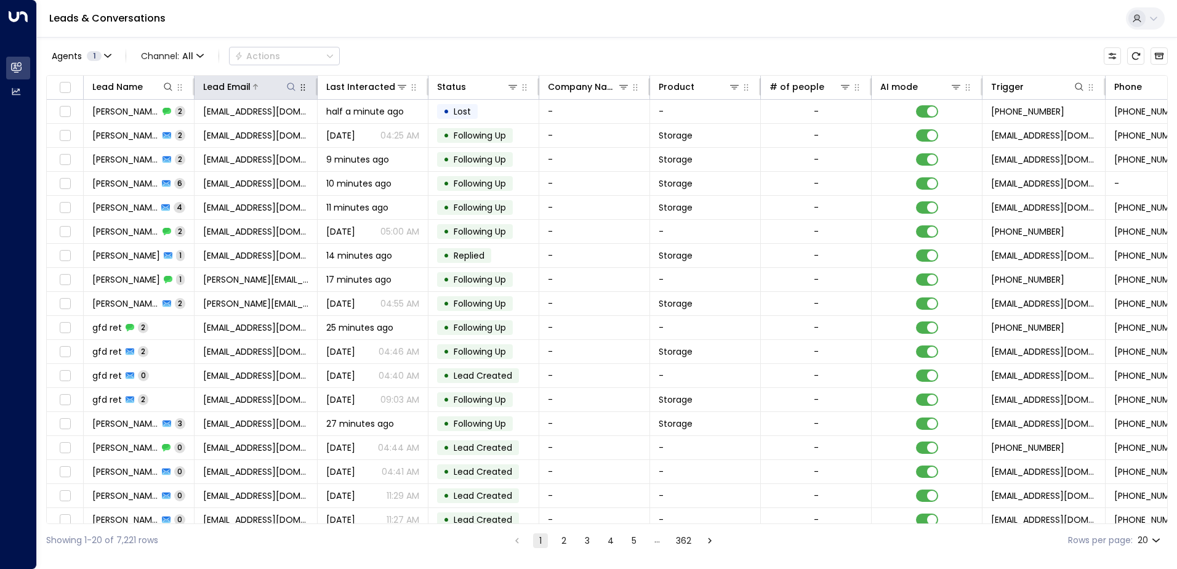
click at [291, 87] on icon at bounding box center [291, 87] width 10 height 10
click at [341, 127] on input "text" at bounding box center [291, 131] width 170 height 23
type input "**********"
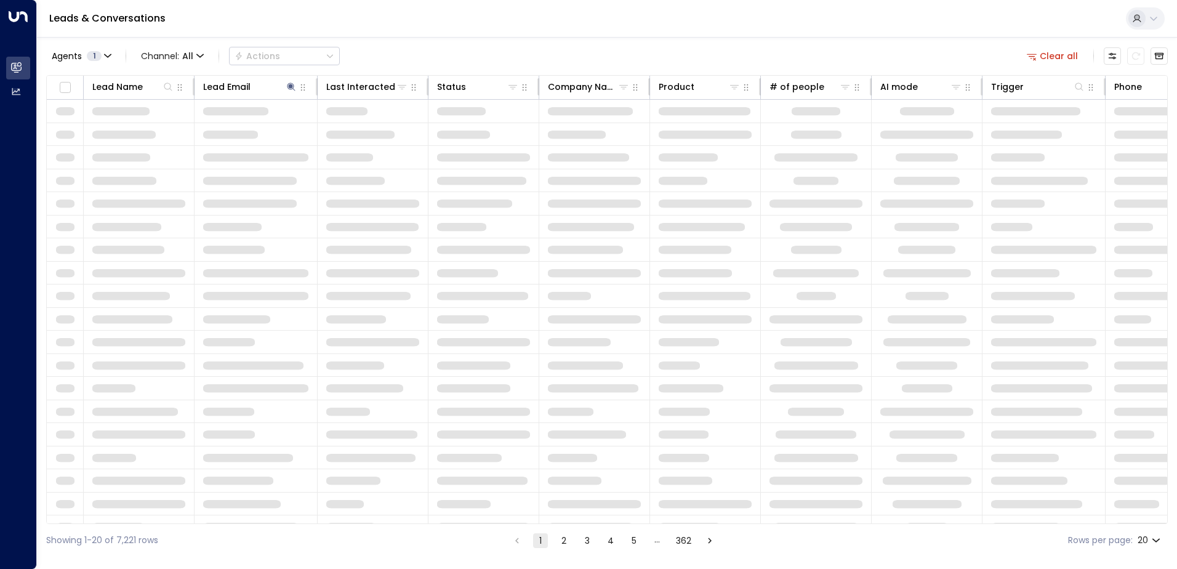
click at [461, 16] on div "Leads & Conversations" at bounding box center [607, 19] width 1140 height 38
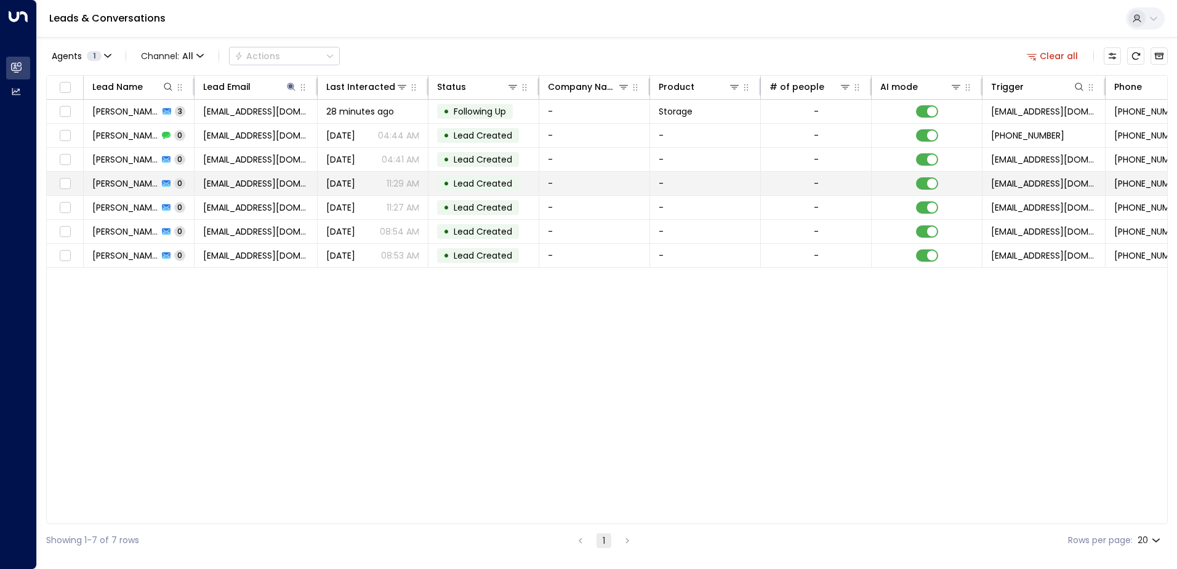
click at [397, 188] on p "11:29 AM" at bounding box center [403, 183] width 33 height 12
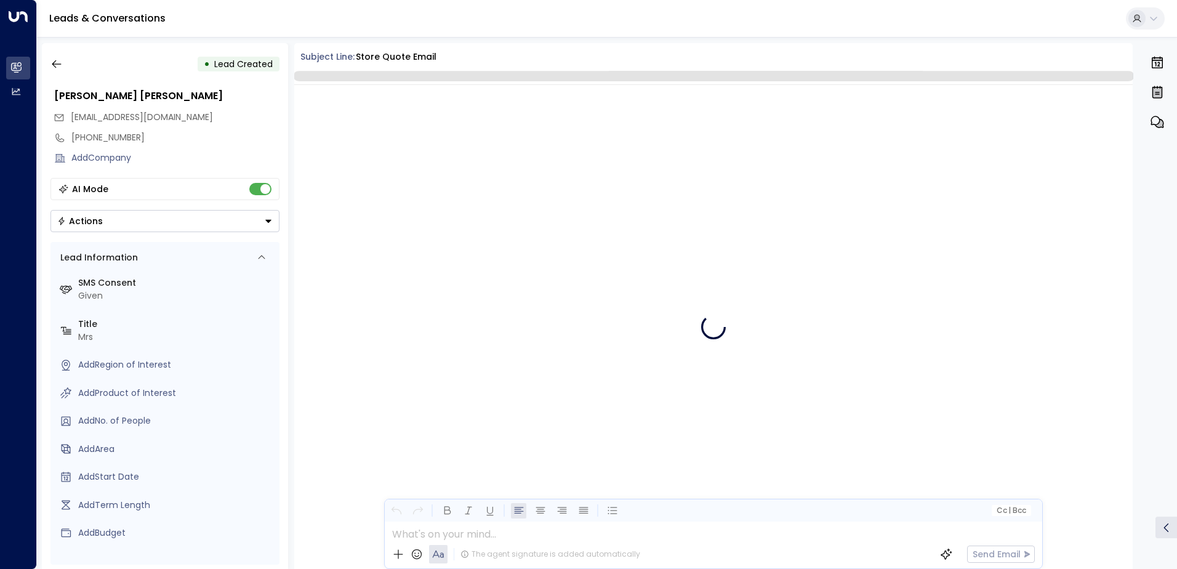
scroll to position [60, 0]
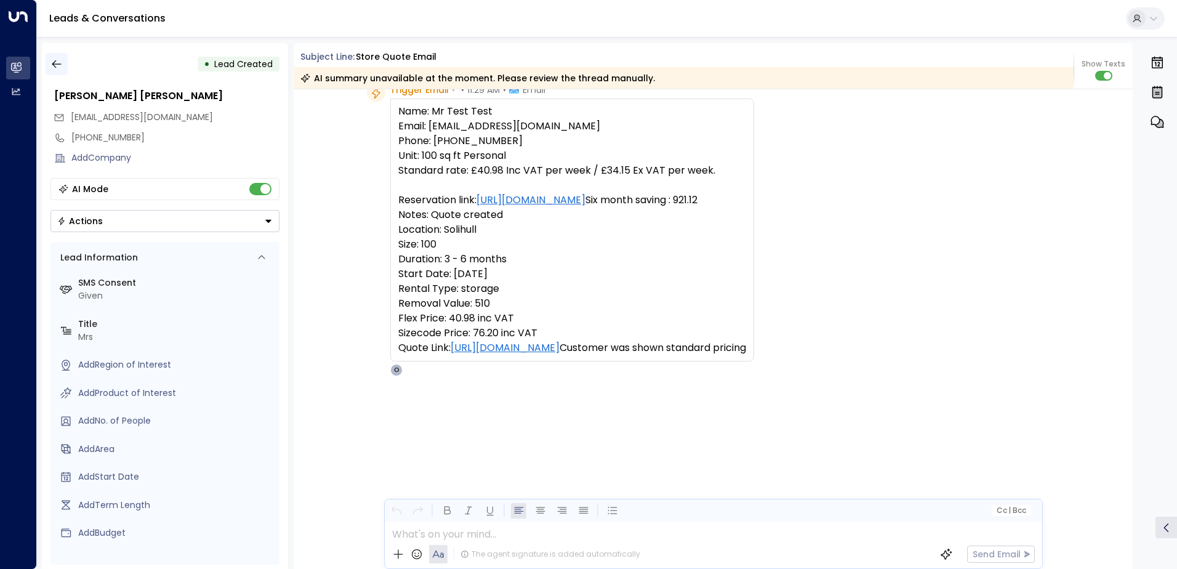
click at [59, 62] on icon "button" at bounding box center [56, 64] width 12 height 12
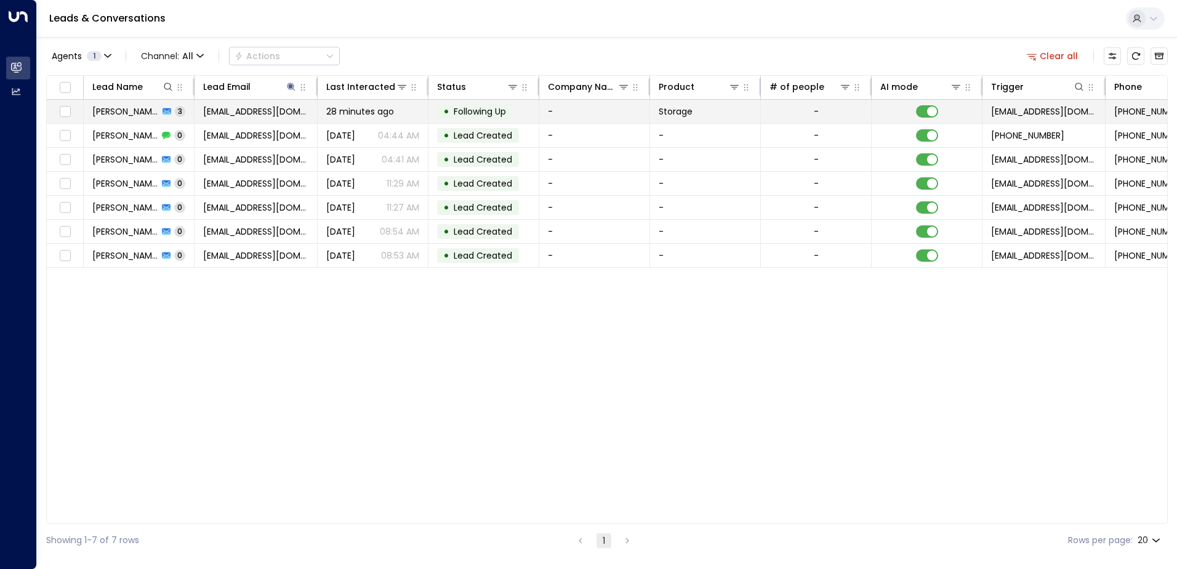
click at [310, 109] on td "[EMAIL_ADDRESS][DOMAIN_NAME]" at bounding box center [256, 111] width 123 height 23
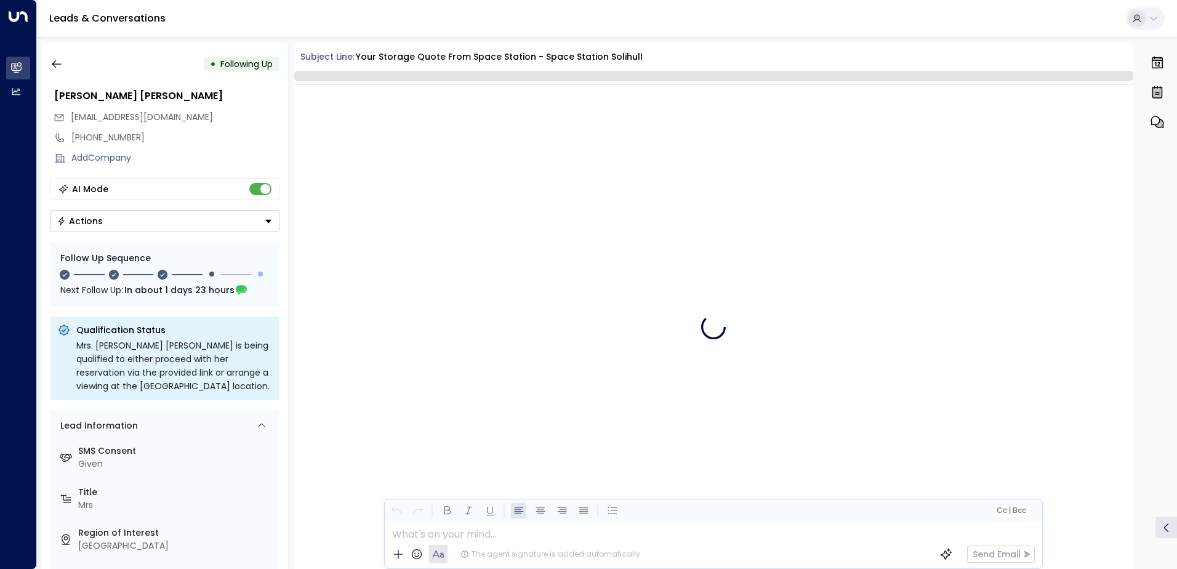
scroll to position [1019, 0]
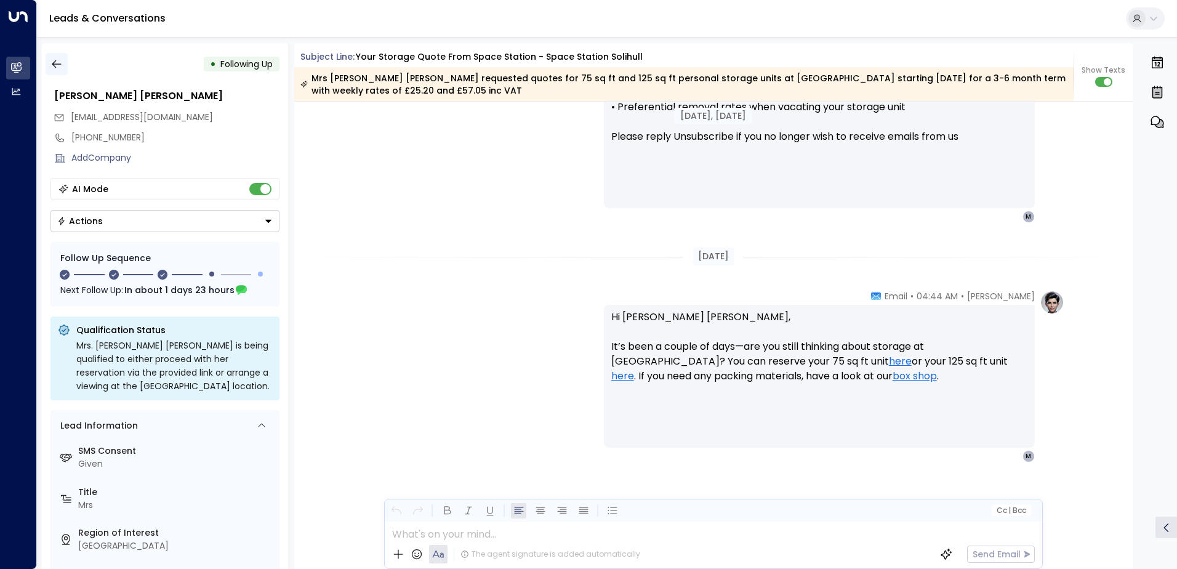
click at [46, 65] on button "button" at bounding box center [57, 64] width 22 height 22
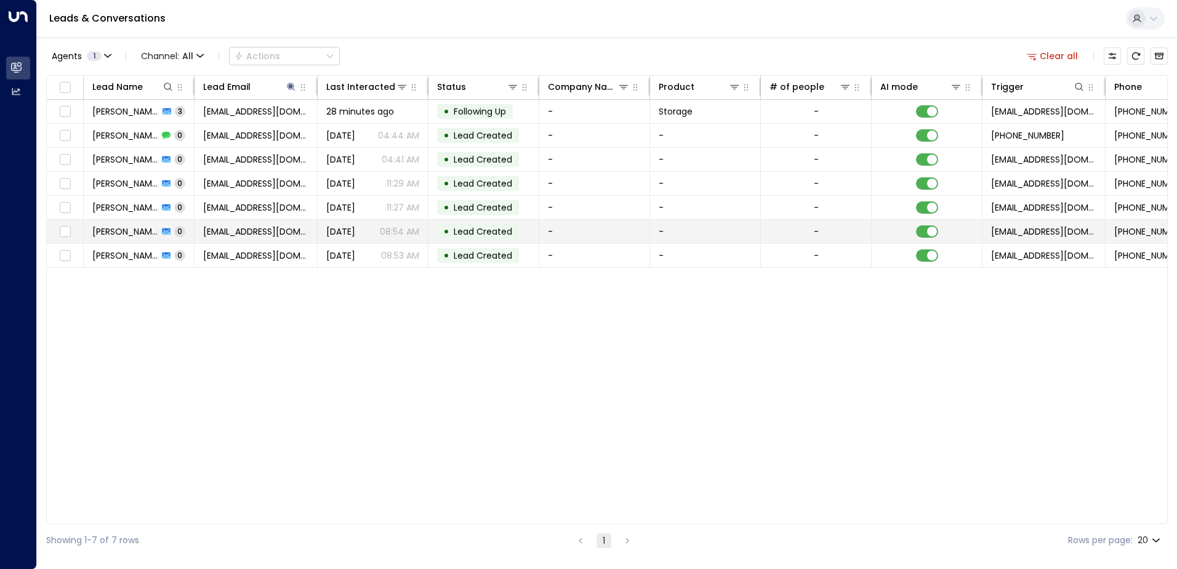
click at [493, 238] on div "• Lead Created" at bounding box center [478, 231] width 82 height 15
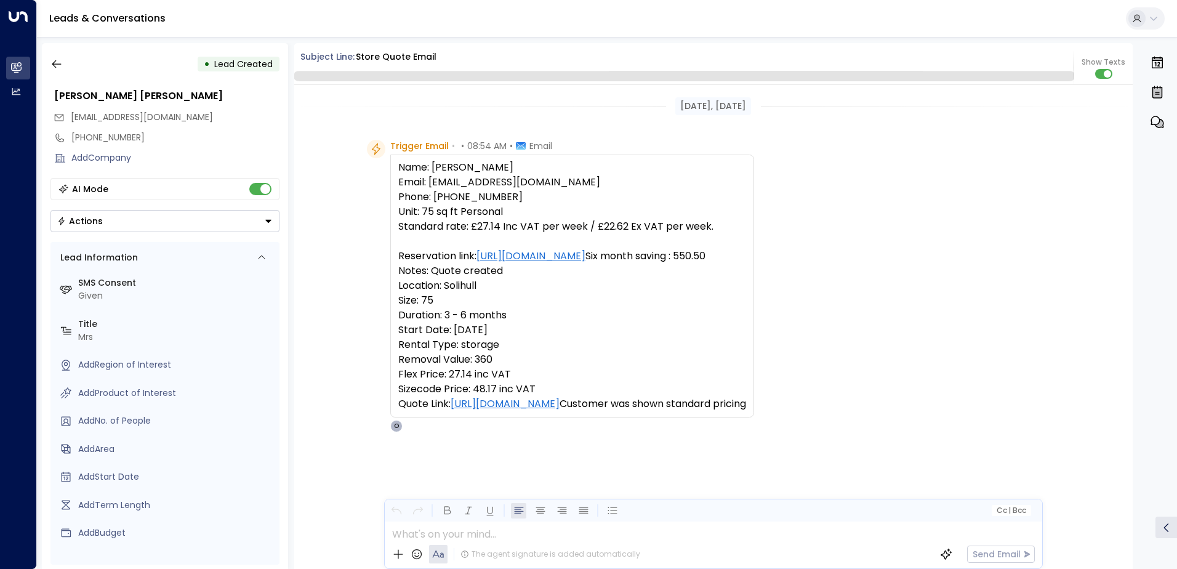
scroll to position [60, 0]
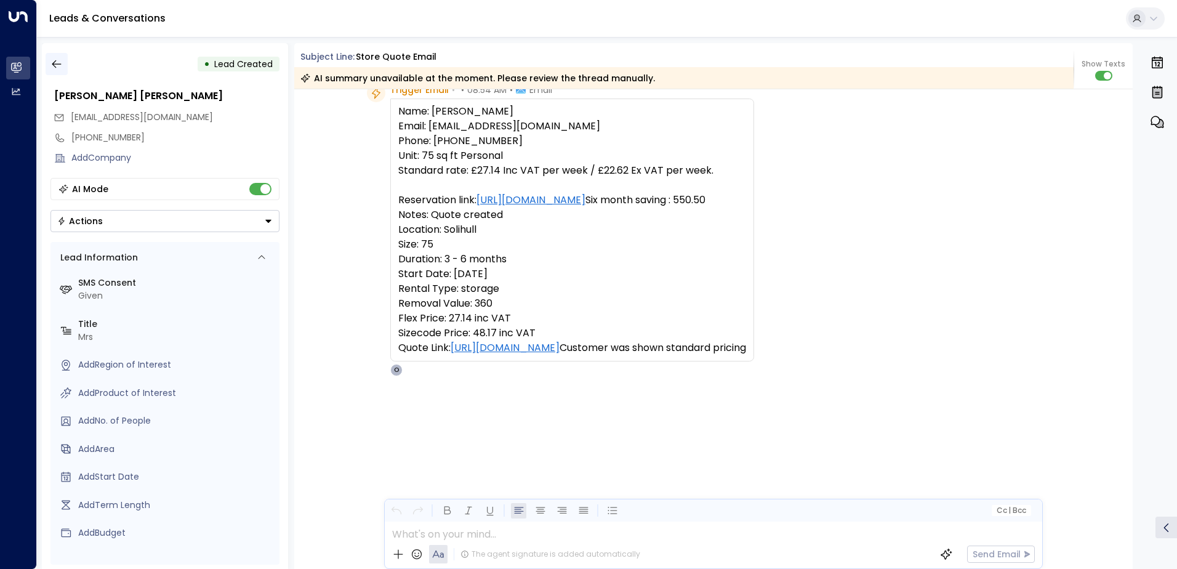
click at [55, 61] on icon "button" at bounding box center [56, 64] width 9 height 8
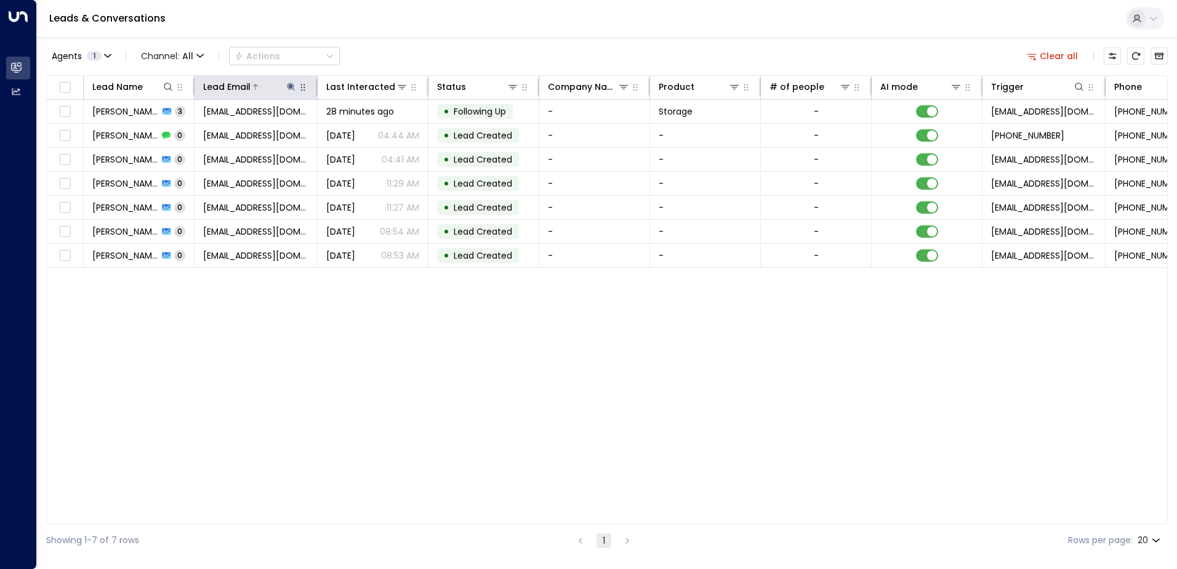
click at [293, 90] on icon at bounding box center [291, 87] width 10 height 10
click at [364, 131] on button "button" at bounding box center [368, 132] width 16 height 16
click at [330, 131] on input "text" at bounding box center [291, 131] width 170 height 23
paste input "**********"
type input "**********"
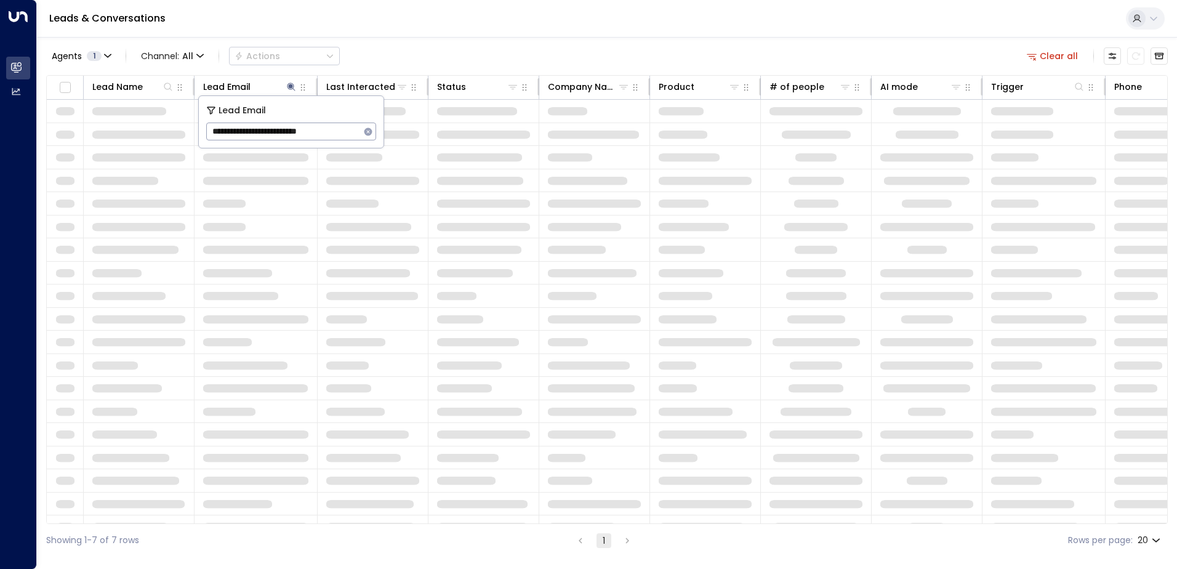
click at [393, 29] on div "Leads & Conversations" at bounding box center [607, 19] width 1140 height 38
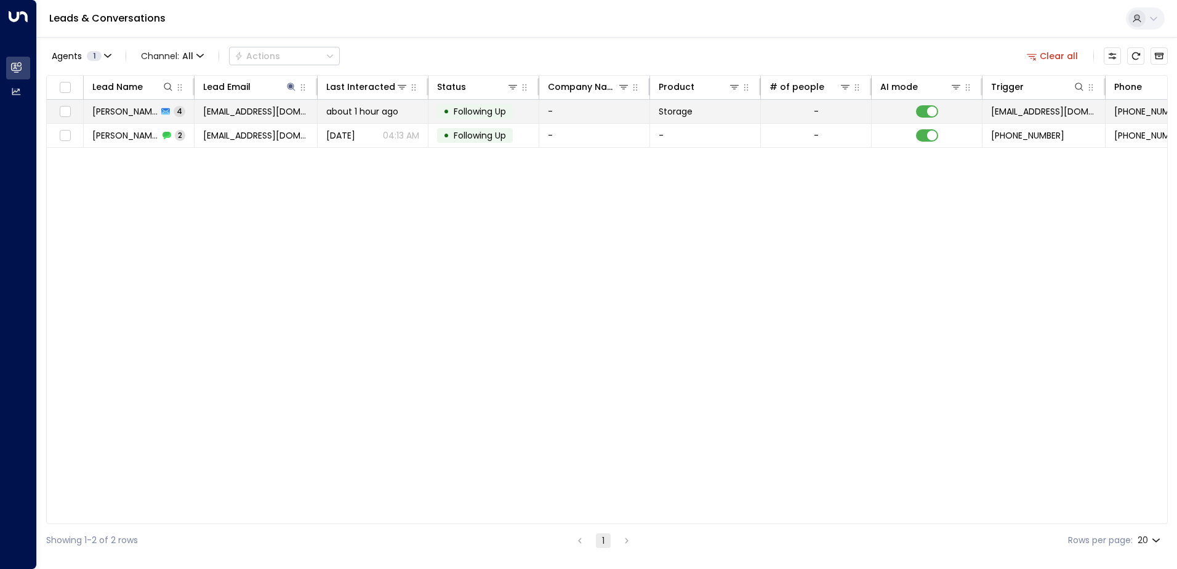
click at [501, 116] on span "Following Up" at bounding box center [480, 111] width 52 height 12
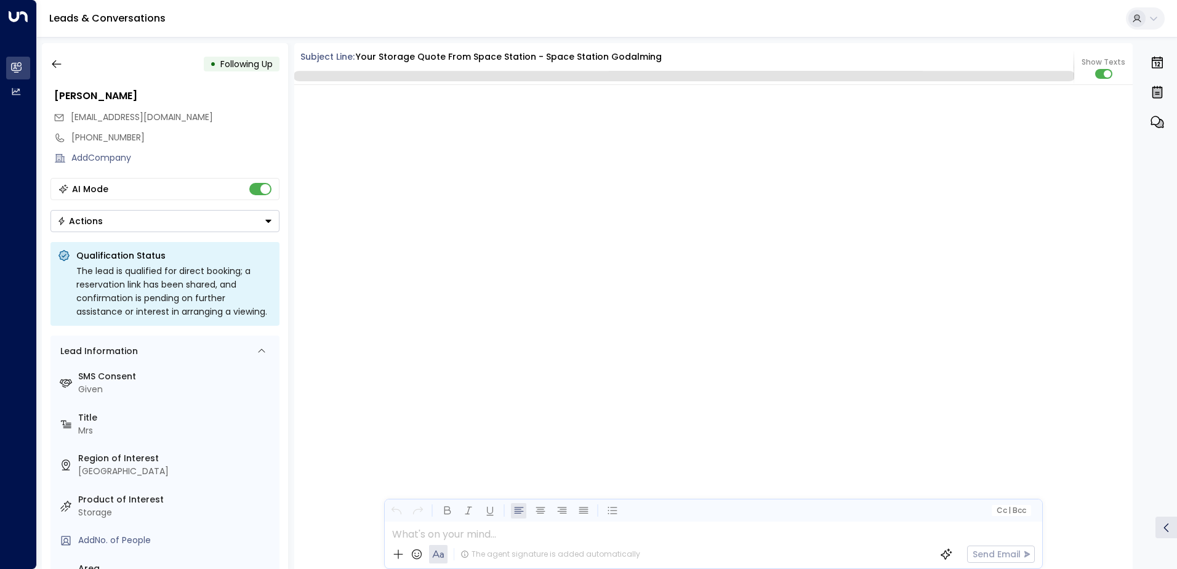
scroll to position [2634, 0]
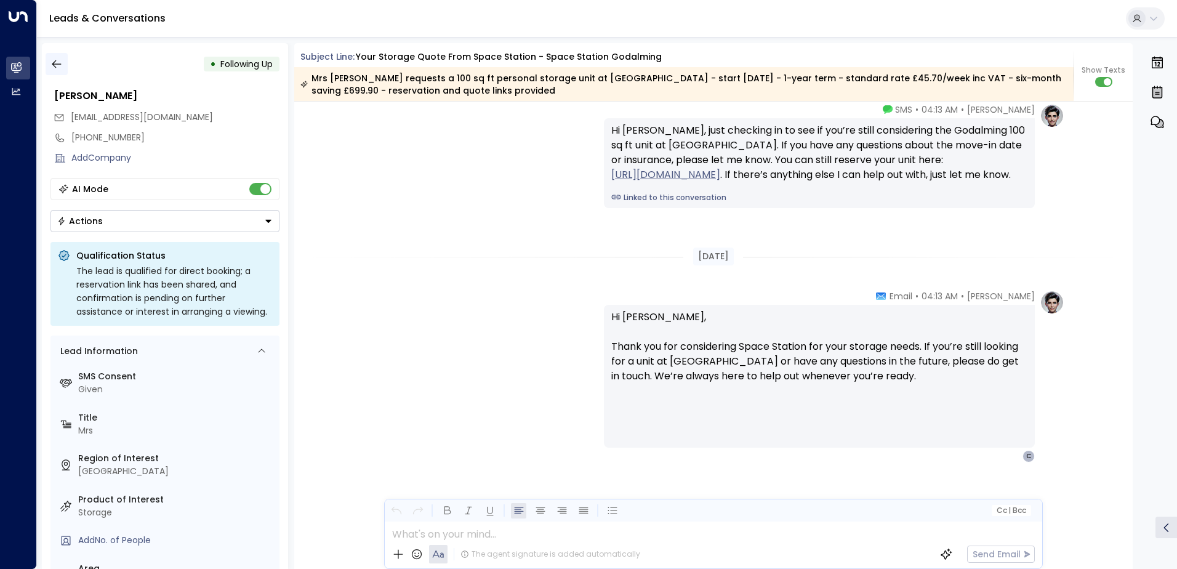
click at [64, 67] on button "button" at bounding box center [57, 64] width 22 height 22
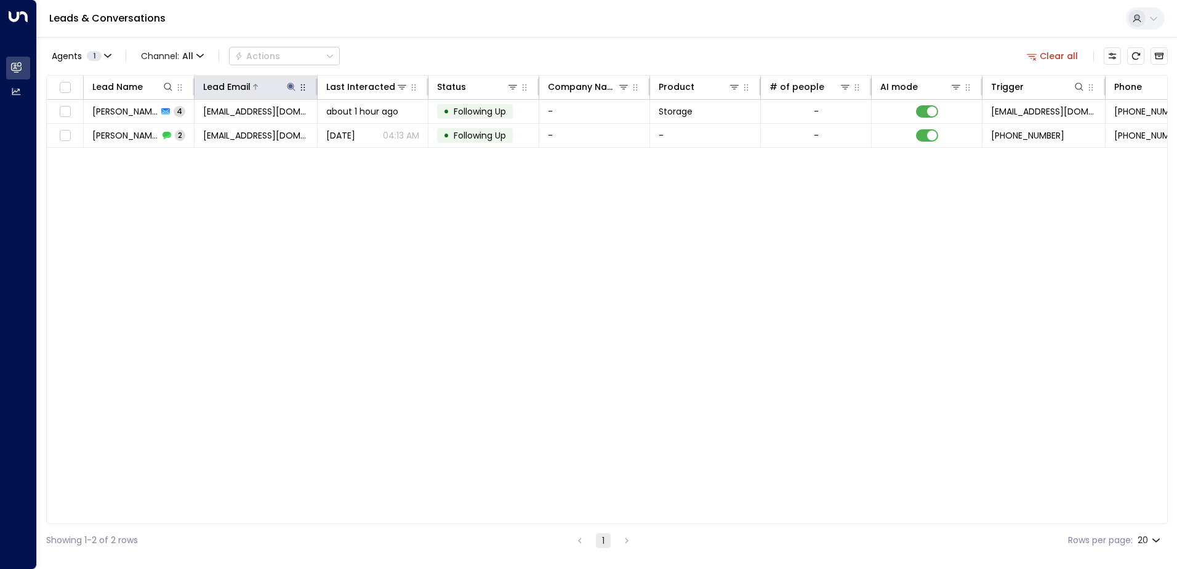
click at [291, 82] on icon at bounding box center [291, 87] width 10 height 10
click at [371, 132] on icon "button" at bounding box center [368, 131] width 8 height 8
click at [309, 129] on input "text" at bounding box center [291, 131] width 170 height 23
paste input "**********"
type input "**********"
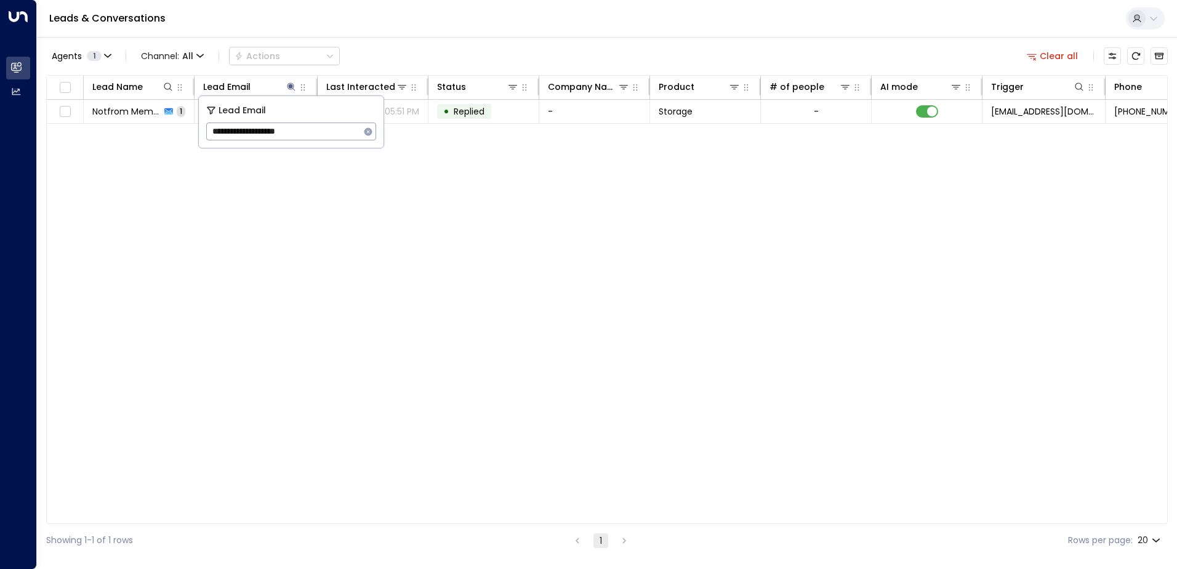
click at [440, 22] on div "Leads & Conversations" at bounding box center [607, 19] width 1140 height 38
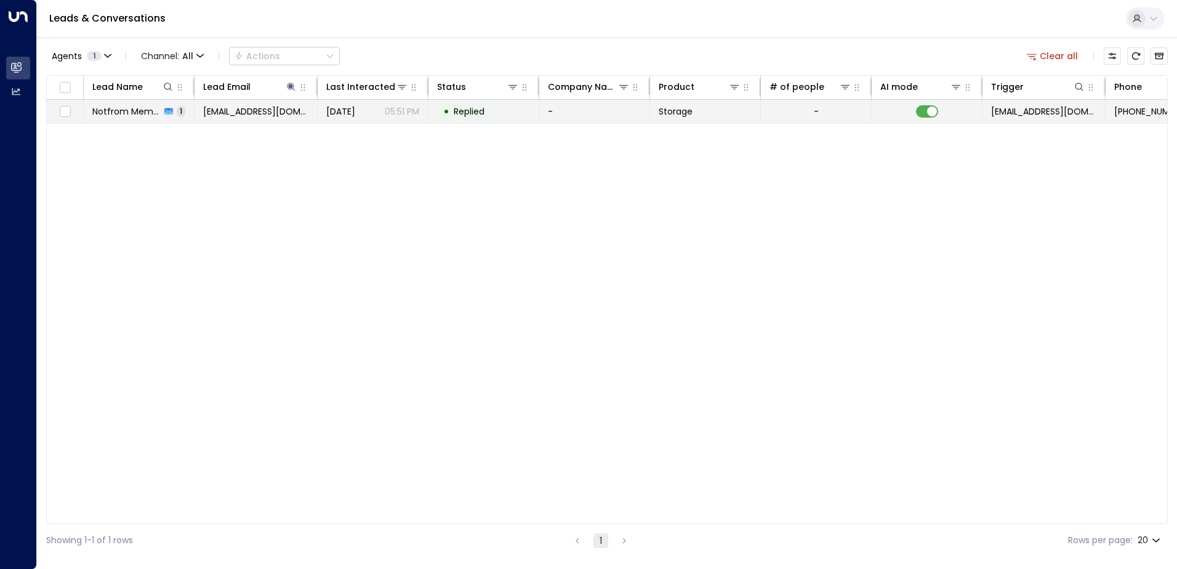
click at [425, 111] on td "[DATE] 05:51 PM" at bounding box center [373, 111] width 111 height 23
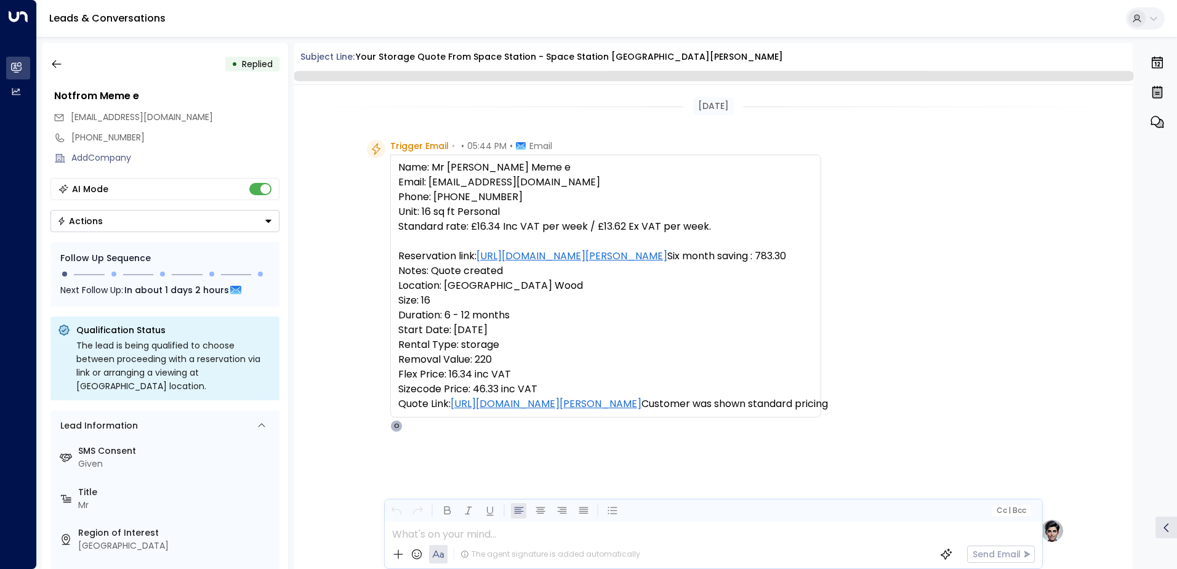
scroll to position [600, 0]
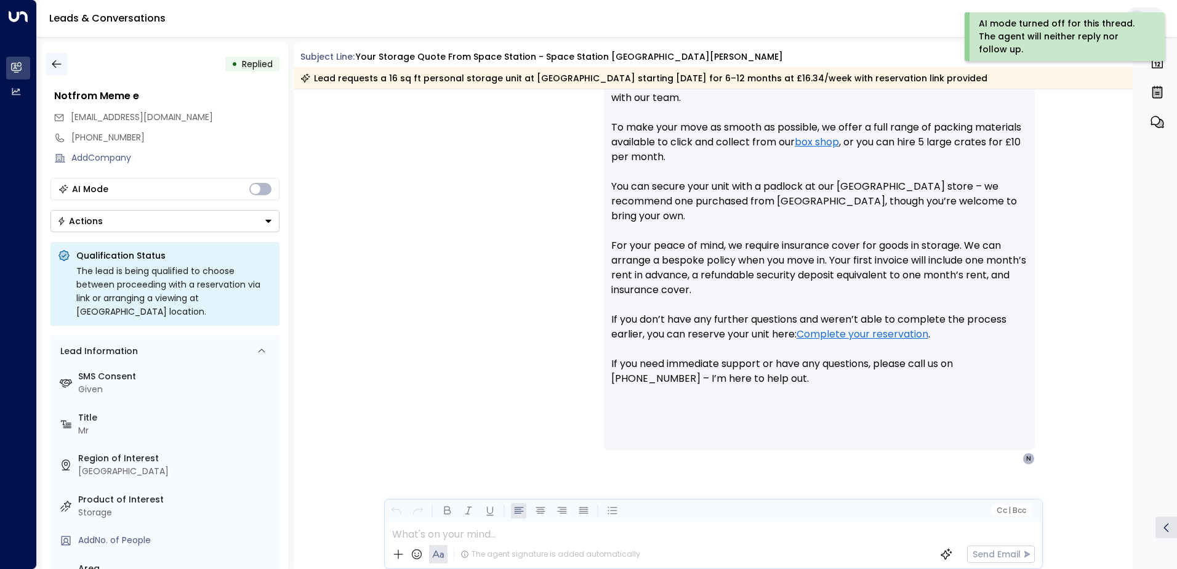
click at [66, 61] on button "button" at bounding box center [57, 64] width 22 height 22
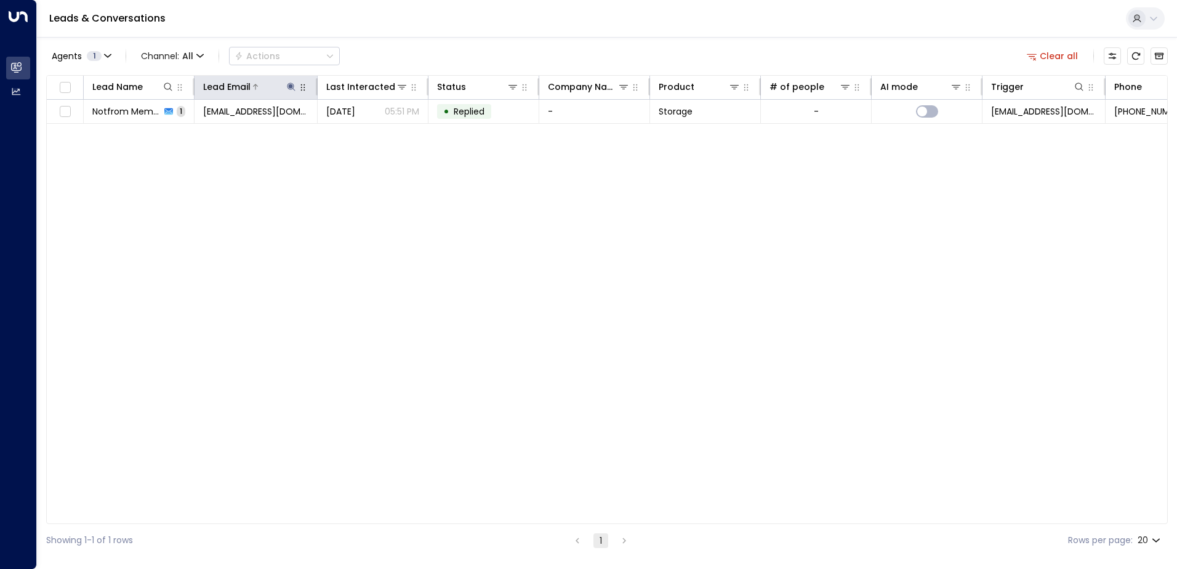
click at [295, 89] on icon at bounding box center [291, 87] width 10 height 10
click at [365, 131] on icon "button" at bounding box center [368, 131] width 8 height 8
click at [324, 127] on input "text" at bounding box center [291, 131] width 170 height 23
paste input "**********"
type input "**********"
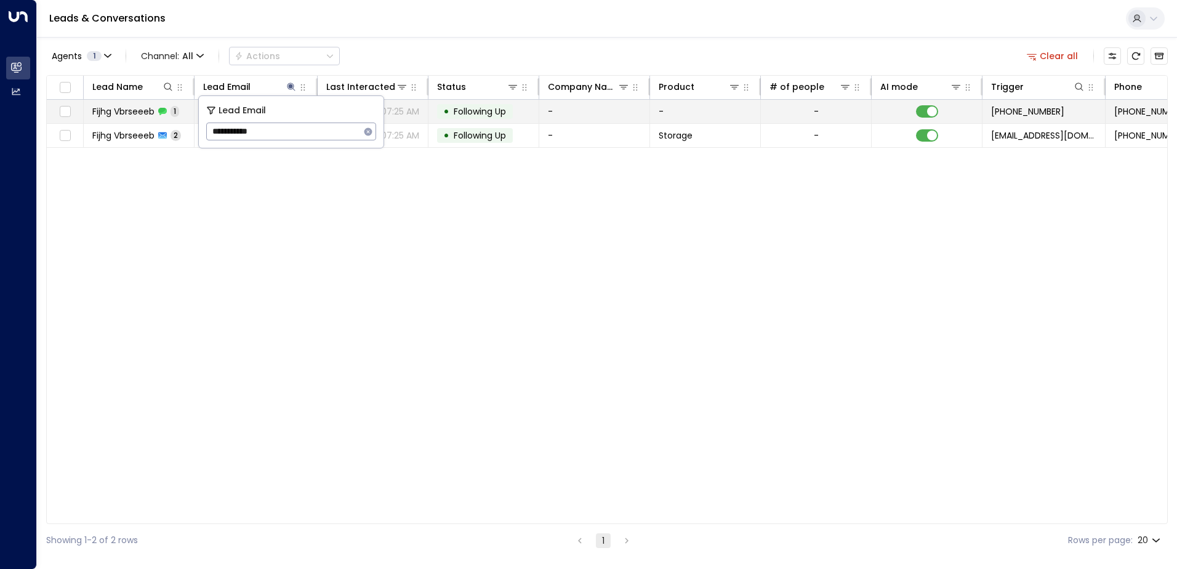
click at [502, 118] on div "• Following Up" at bounding box center [475, 111] width 76 height 15
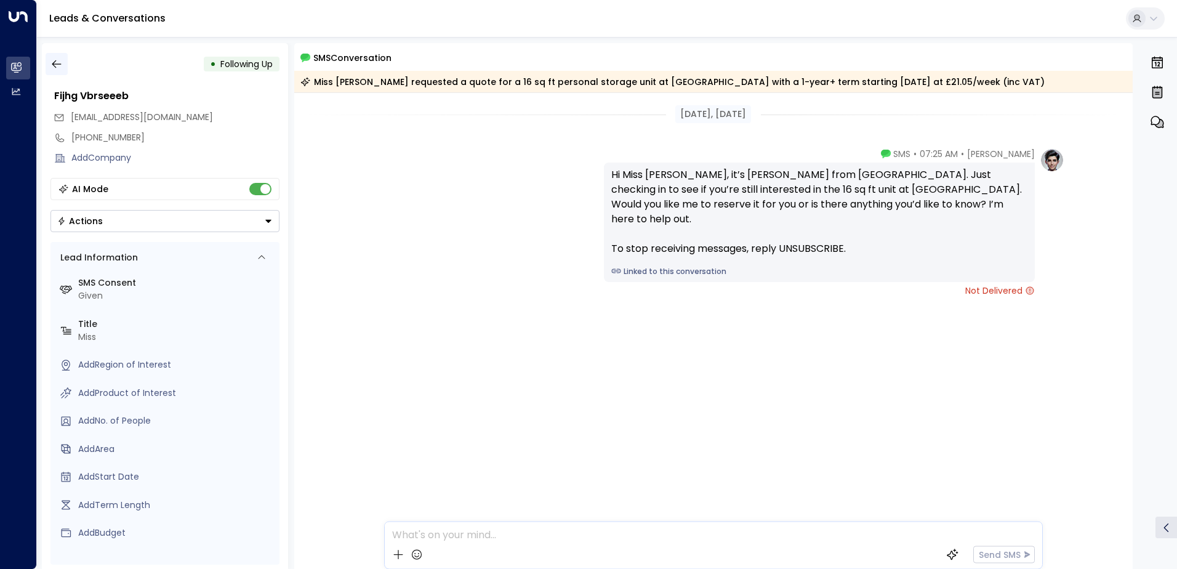
click at [58, 57] on button "button" at bounding box center [57, 64] width 22 height 22
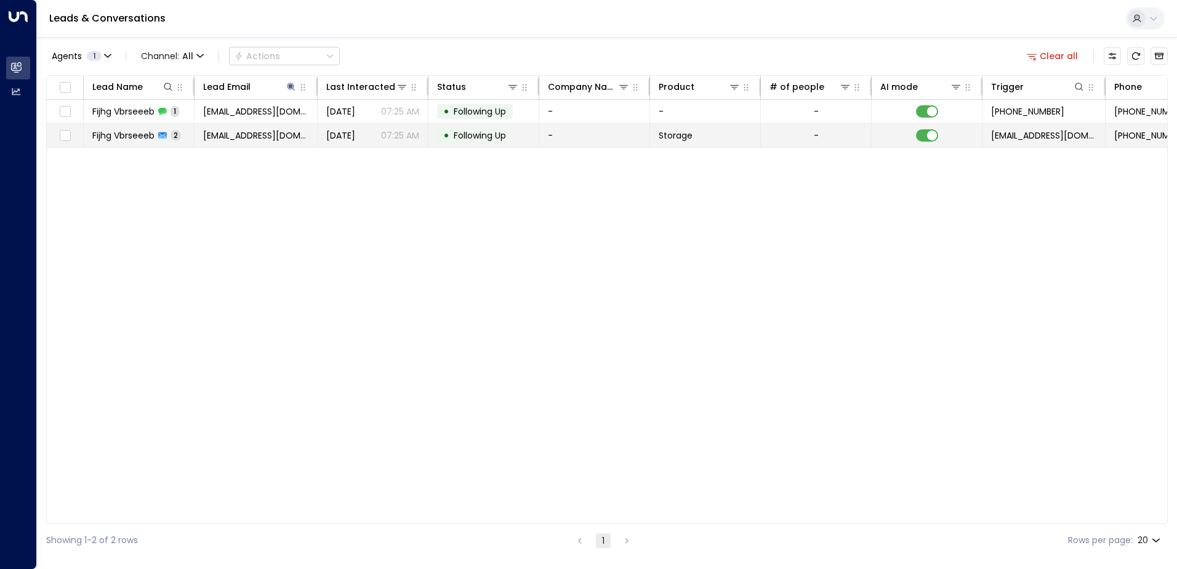
click at [387, 138] on p "07:25 AM" at bounding box center [400, 135] width 38 height 12
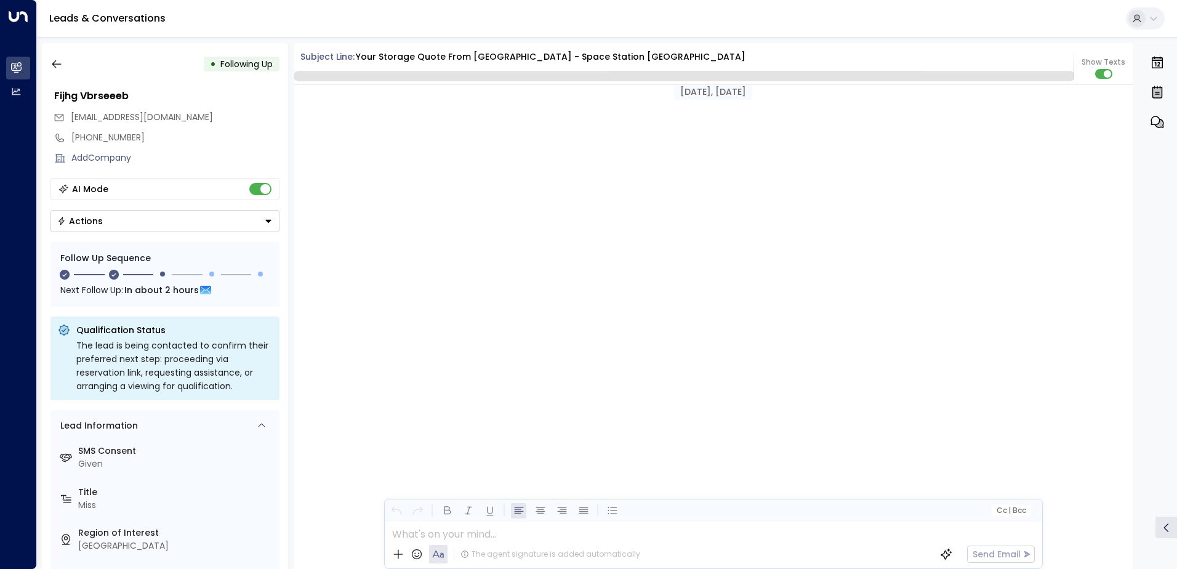
scroll to position [1129, 0]
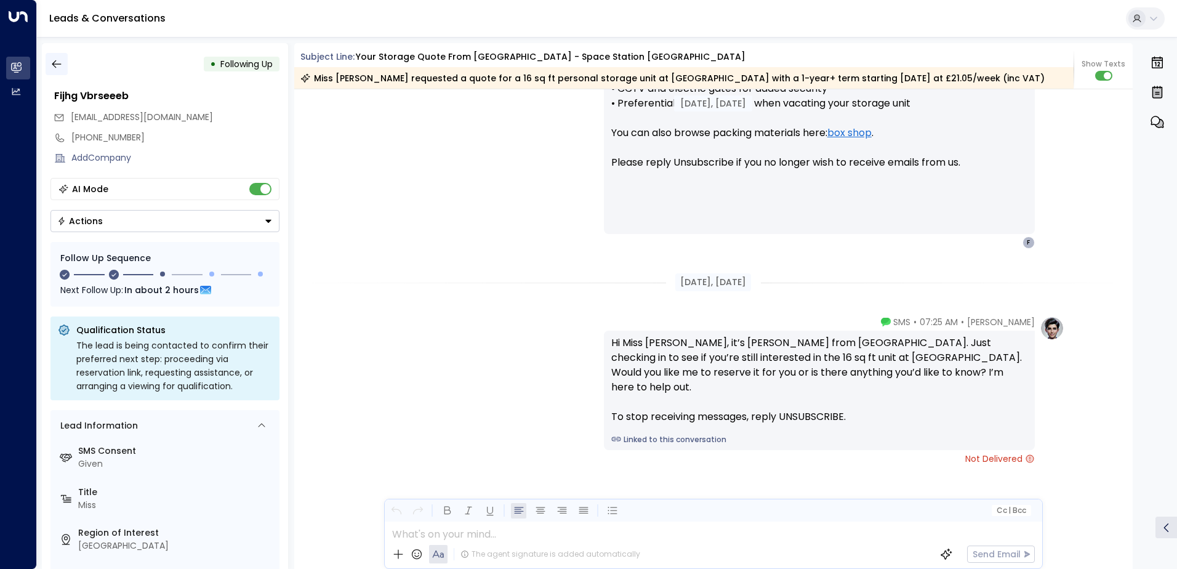
click at [60, 70] on button "button" at bounding box center [57, 64] width 22 height 22
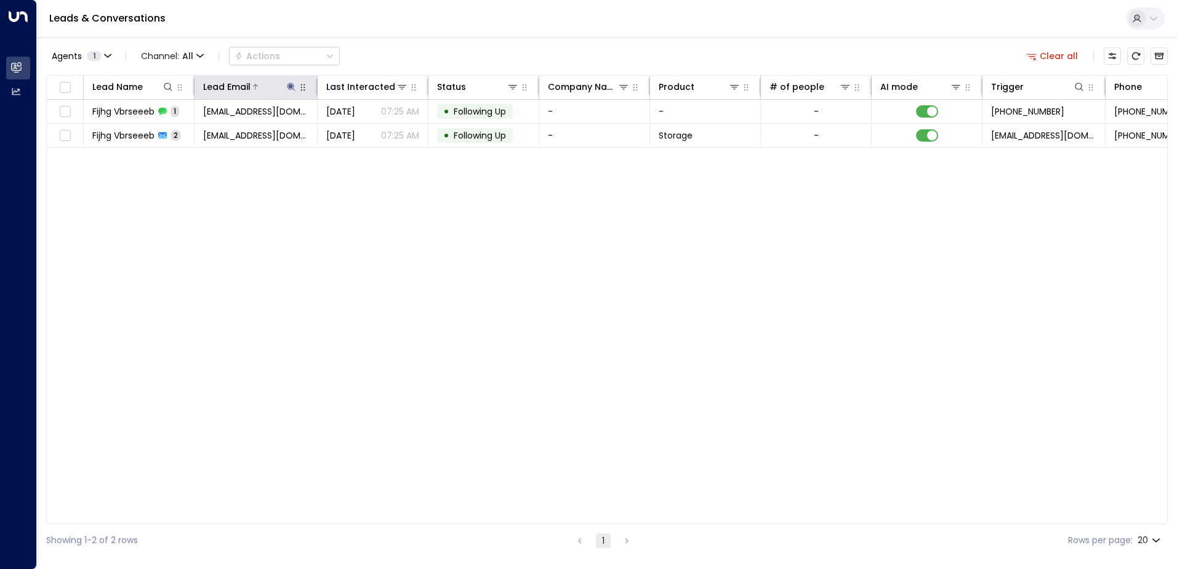
click at [290, 86] on icon at bounding box center [291, 86] width 8 height 8
click at [369, 132] on icon "button" at bounding box center [368, 132] width 10 height 10
click at [292, 131] on input "text" at bounding box center [291, 131] width 170 height 23
paste input "**********"
type input "**********"
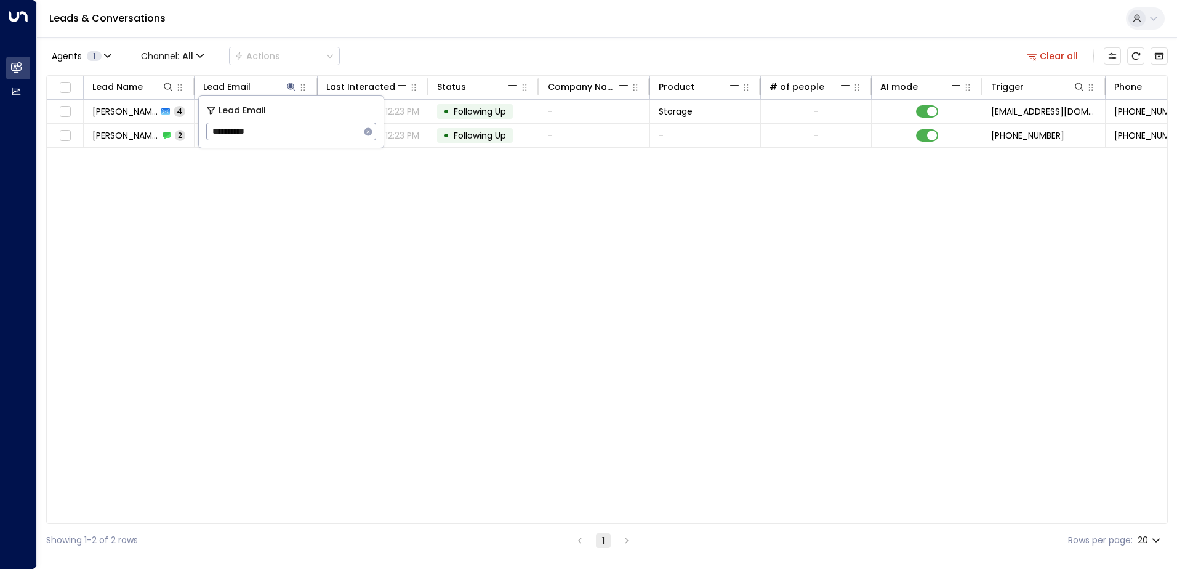
click at [430, 235] on div "Lead Name Lead Email Last Interacted Status Company Name Product # of people AI…" at bounding box center [607, 299] width 1122 height 449
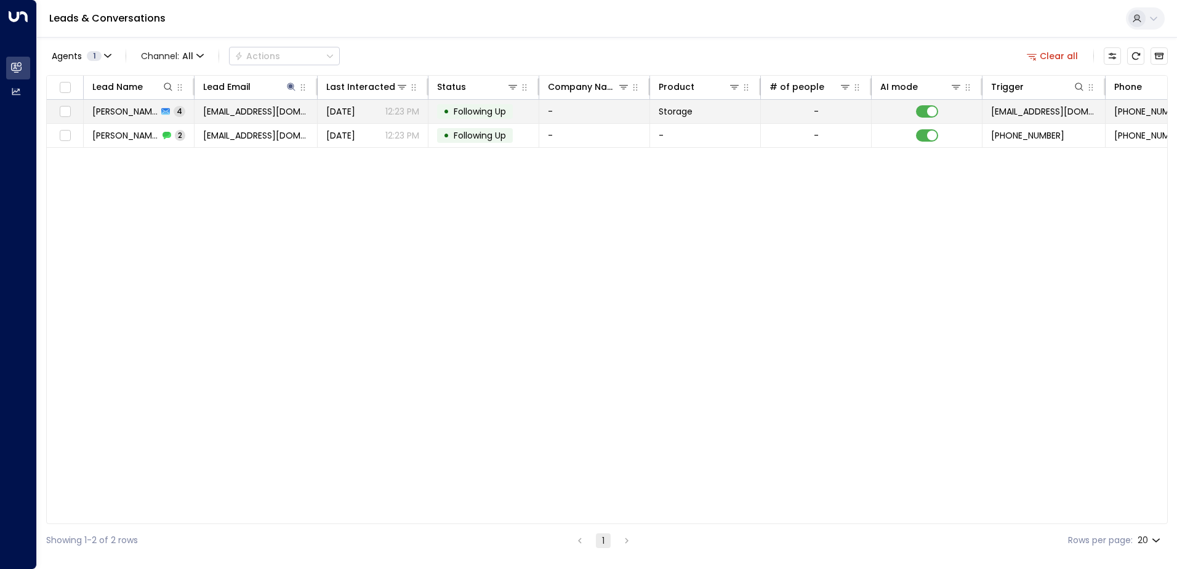
click at [468, 117] on span "Following Up" at bounding box center [480, 111] width 52 height 12
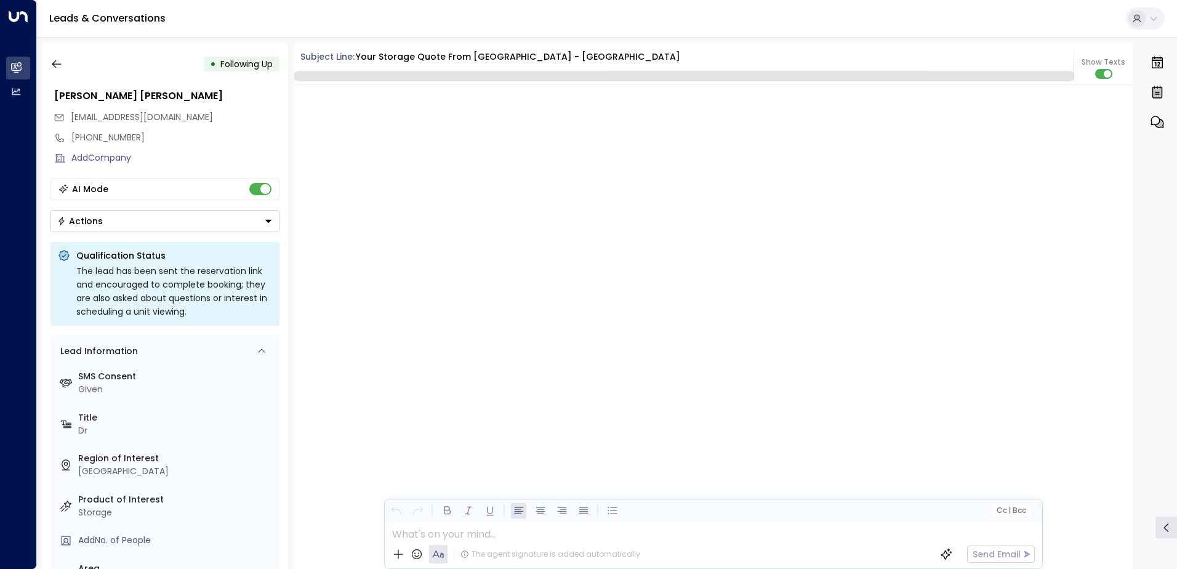
scroll to position [2531, 0]
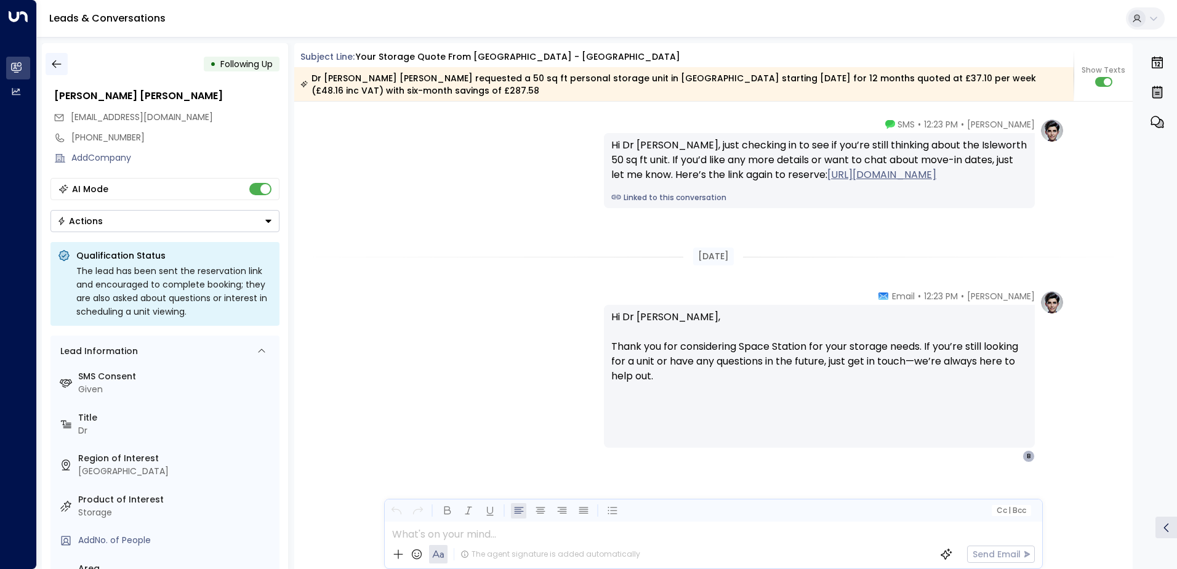
click at [66, 66] on button "button" at bounding box center [57, 64] width 22 height 22
